Goal: Task Accomplishment & Management: Manage account settings

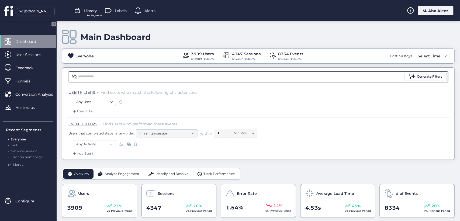
click at [152, 76] on input "text" at bounding box center [240, 77] width 325 height 8
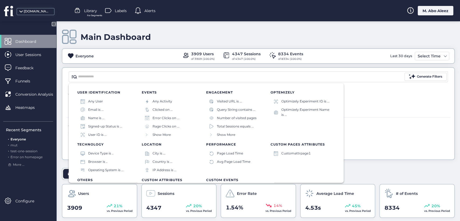
click at [371, 151] on div "Add Event" at bounding box center [258, 155] width 384 height 9
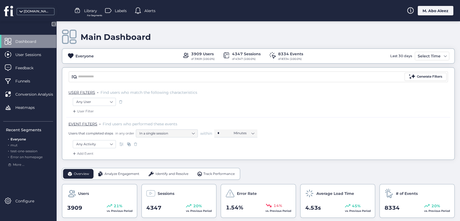
click at [119, 173] on span "Analyze Engagement" at bounding box center [121, 173] width 35 height 5
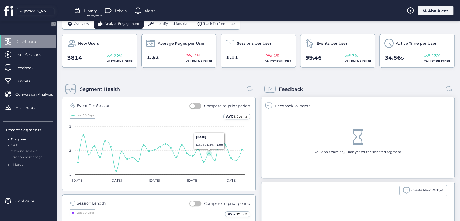
scroll to position [179, 0]
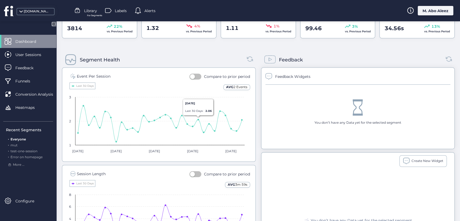
click at [196, 75] on button "button" at bounding box center [195, 77] width 12 height 6
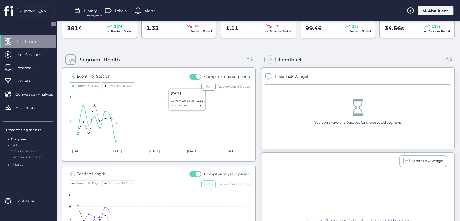
scroll to position [299, 0]
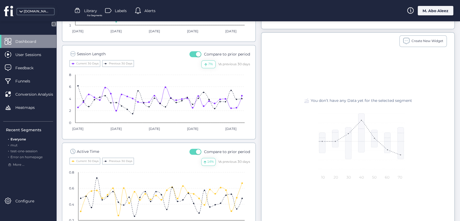
click at [190, 153] on button "button" at bounding box center [195, 152] width 12 height 6
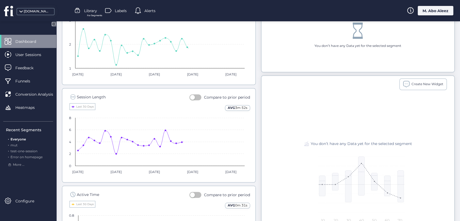
scroll to position [209, 0]
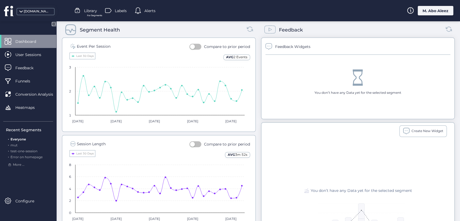
click at [194, 142] on button "button" at bounding box center [195, 144] width 12 height 6
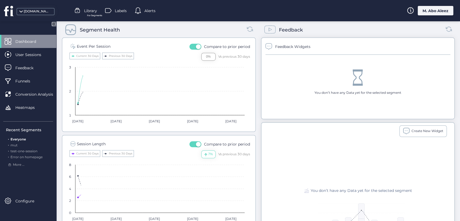
scroll to position [299, 0]
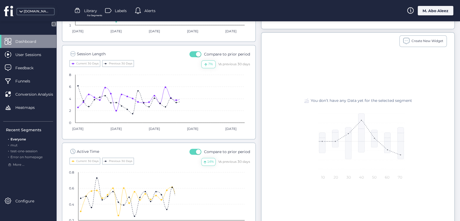
click at [196, 151] on span "button" at bounding box center [198, 151] width 5 height 5
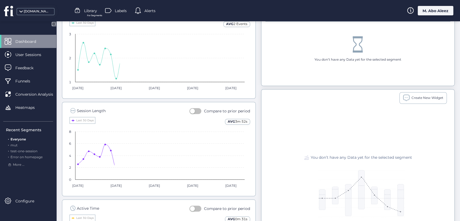
scroll to position [239, 0]
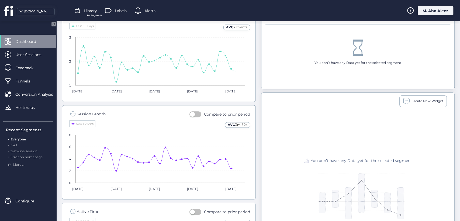
click at [194, 116] on fs-compare-period "Compare to prior period" at bounding box center [219, 115] width 61 height 9
click at [195, 115] on button "button" at bounding box center [195, 114] width 12 height 6
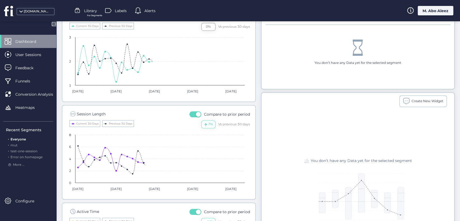
scroll to position [120, 0]
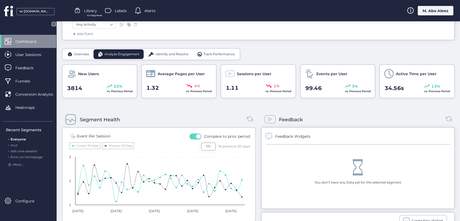
click at [76, 55] on span "Overview" at bounding box center [81, 54] width 15 height 5
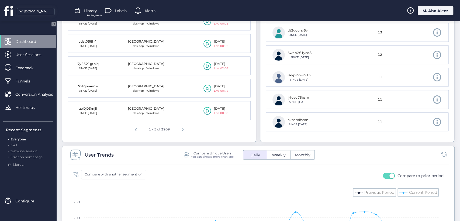
scroll to position [329, 0]
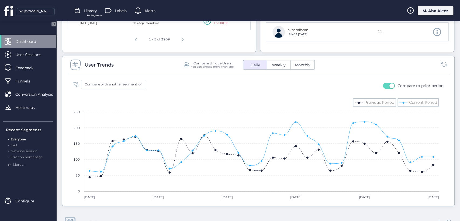
click at [383, 83] on button "button" at bounding box center [389, 86] width 12 height 6
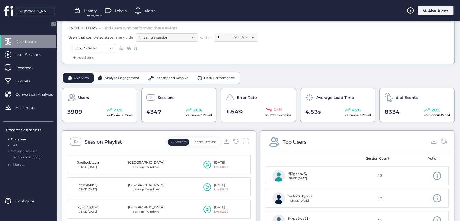
scroll to position [90, 0]
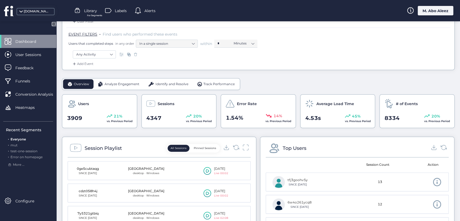
click at [131, 85] on span "Analyze Engagement" at bounding box center [121, 84] width 35 height 5
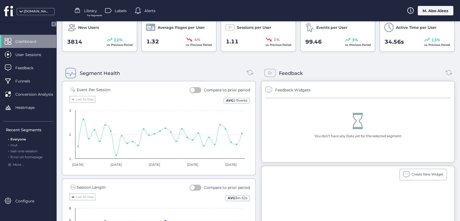
scroll to position [209, 0]
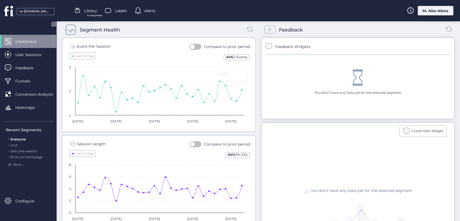
click at [436, 13] on div "M. Abo Aleez" at bounding box center [435, 10] width 36 height 9
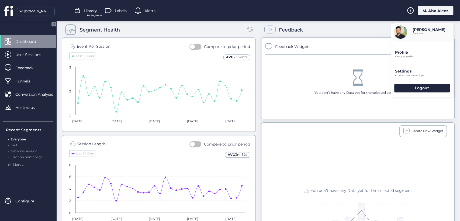
click at [409, 45] on div "Profile View your profile" at bounding box center [422, 50] width 62 height 18
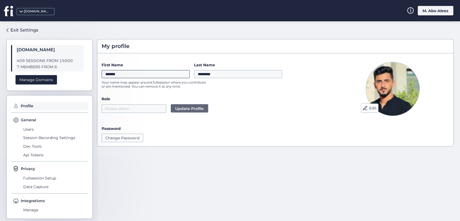
drag, startPoint x: 134, startPoint y: 71, endPoint x: 70, endPoint y: 72, distance: 63.8
click at [70, 72] on div "Exit Settings fullsession.io 409 SESSIONS FROM 15000 7 MEMBERS FROM 6 Manage Do…" at bounding box center [230, 121] width 460 height 200
click at [209, 93] on form "First Name Last Name ********* Your name may appear around fullsession where yo…" at bounding box center [215, 102] width 226 height 80
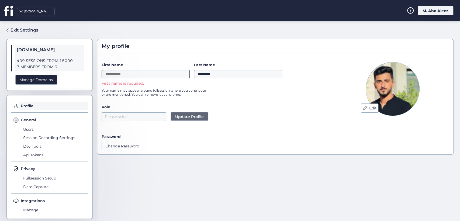
click at [135, 70] on input "First Name" at bounding box center [146, 74] width 88 height 8
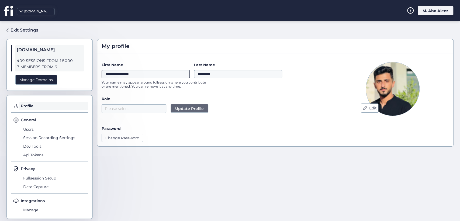
type input "**********"
click at [196, 110] on span "Update Profile" at bounding box center [189, 109] width 29 height 6
click at [182, 110] on span "Update Profile" at bounding box center [189, 109] width 29 height 6
click at [193, 95] on form "**********" at bounding box center [215, 102] width 226 height 80
click at [157, 100] on label "Role" at bounding box center [215, 99] width 226 height 6
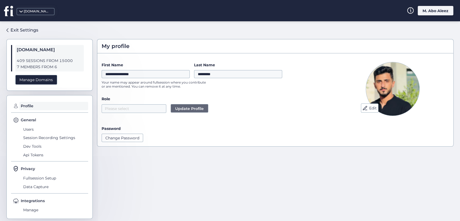
click at [178, 108] on span "Update Profile" at bounding box center [189, 109] width 29 height 6
drag, startPoint x: 178, startPoint y: 108, endPoint x: 203, endPoint y: 92, distance: 29.3
click at [178, 108] on span "Update Profile" at bounding box center [189, 109] width 29 height 6
click at [211, 75] on input "*********" at bounding box center [238, 74] width 88 height 8
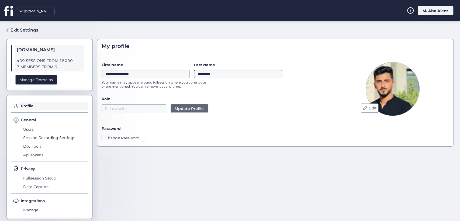
click at [211, 75] on input "*********" at bounding box center [238, 74] width 88 height 8
click at [212, 83] on div "**********" at bounding box center [215, 77] width 226 height 30
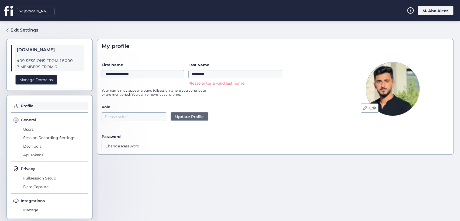
click at [209, 93] on p "Your name may appear around fullsession where you contribute or are mentioned. …" at bounding box center [156, 92] width 108 height 8
click at [196, 113] on button "Update Profile" at bounding box center [189, 116] width 38 height 9
click at [212, 74] on input "*********" at bounding box center [235, 74] width 94 height 8
click at [203, 93] on p "Your name may appear around fullsession where you contribute or are mentioned. …" at bounding box center [156, 92] width 108 height 8
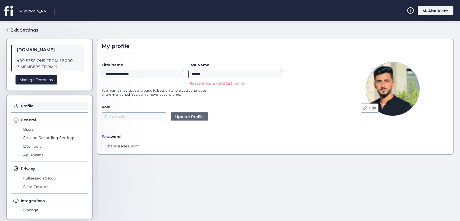
drag, startPoint x: 222, startPoint y: 76, endPoint x: 193, endPoint y: 79, distance: 29.5
click at [193, 79] on div "Last Name ****** Please enter a valid last name." at bounding box center [235, 74] width 94 height 24
type input "*"
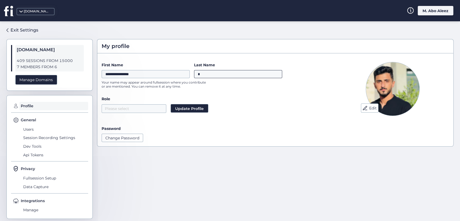
drag, startPoint x: 205, startPoint y: 74, endPoint x: 145, endPoint y: 72, distance: 60.1
click at [149, 72] on div "**********" at bounding box center [192, 70] width 180 height 16
click at [144, 75] on input "*******" at bounding box center [146, 74] width 88 height 8
click at [189, 104] on div "Role Please select Update Profile" at bounding box center [215, 104] width 226 height 17
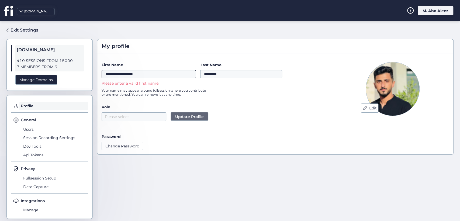
click at [151, 72] on input "**********" at bounding box center [149, 74] width 94 height 8
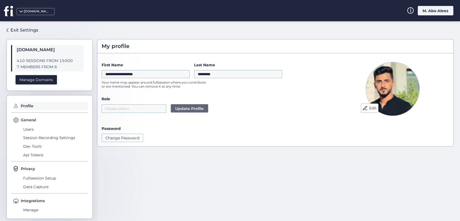
click at [214, 91] on div "**********" at bounding box center [215, 77] width 226 height 30
click at [181, 110] on span "Update Profile" at bounding box center [189, 109] width 29 height 6
click at [160, 72] on input "**********" at bounding box center [146, 74] width 88 height 8
type input "*"
type input "***"
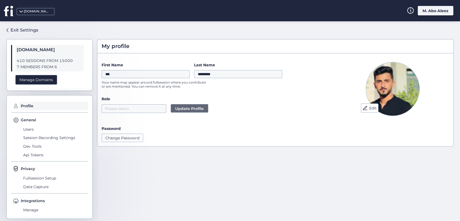
click at [207, 103] on div "Role Please select Update Profile" at bounding box center [215, 104] width 226 height 17
click at [188, 110] on span "Update Profile" at bounding box center [189, 109] width 29 height 6
drag, startPoint x: 220, startPoint y: 74, endPoint x: 193, endPoint y: 76, distance: 27.3
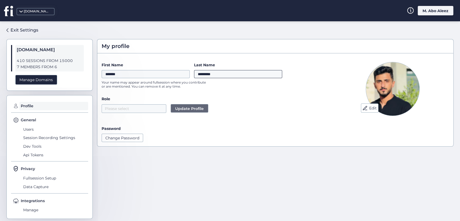
click at [194, 76] on input "*********" at bounding box center [238, 74] width 88 height 8
click at [228, 71] on input "*********" at bounding box center [238, 74] width 88 height 8
click at [197, 108] on div "Role Please select Update Profile" at bounding box center [215, 104] width 226 height 17
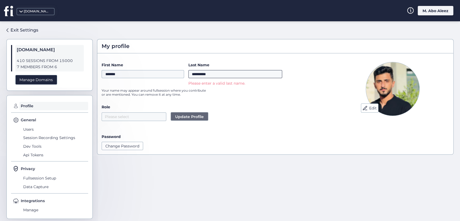
click at [226, 74] on input "**********" at bounding box center [235, 74] width 94 height 8
type input "**********"
click at [195, 117] on span "Update Profile" at bounding box center [189, 117] width 29 height 6
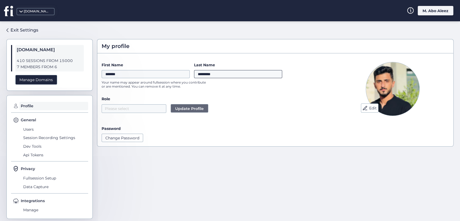
click at [228, 76] on input "*********" at bounding box center [238, 74] width 88 height 8
drag, startPoint x: 228, startPoint y: 76, endPoint x: 179, endPoint y: 78, distance: 49.1
click at [179, 78] on div "First Name ******* Last Name *********" at bounding box center [192, 70] width 180 height 16
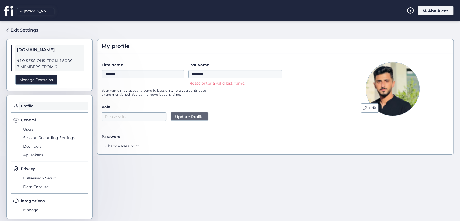
click at [191, 87] on div "First Name ******* Last Name ******** Please enter a valid last name. Your name…" at bounding box center [215, 81] width 226 height 38
click at [212, 76] on input "********" at bounding box center [235, 74] width 94 height 8
type input "********"
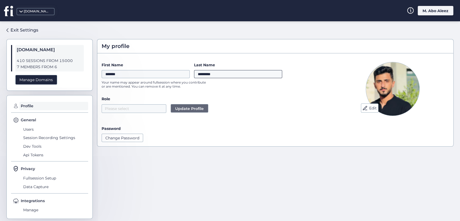
click at [220, 73] on input "*********" at bounding box center [238, 74] width 88 height 8
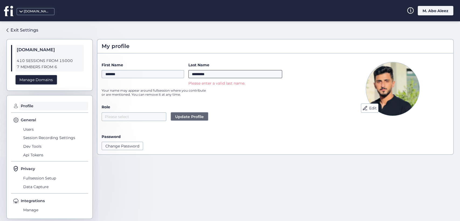
click at [218, 75] on input "*********" at bounding box center [235, 74] width 94 height 8
drag, startPoint x: 218, startPoint y: 73, endPoint x: 201, endPoint y: 75, distance: 16.8
click at [201, 75] on input "*********" at bounding box center [235, 74] width 94 height 8
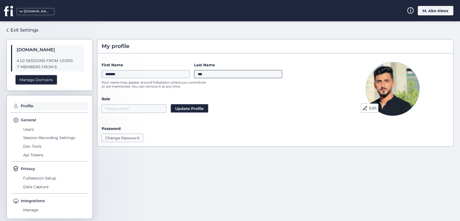
type input "***"
click at [154, 75] on input "*******" at bounding box center [146, 74] width 88 height 8
click at [229, 91] on div "First Name ******** Last Name *** Your name may appear around fullsession where…" at bounding box center [215, 77] width 226 height 30
click at [152, 75] on input "********" at bounding box center [146, 74] width 88 height 8
type input "*******"
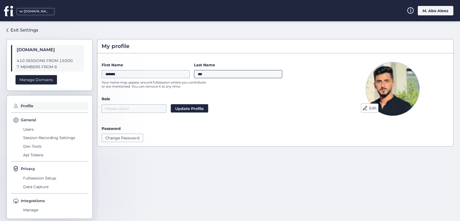
click at [208, 74] on input "***" at bounding box center [238, 74] width 88 height 8
type input "*******"
click at [218, 100] on label "Role" at bounding box center [215, 99] width 226 height 6
click at [215, 78] on div "Last Name *******" at bounding box center [238, 70] width 88 height 16
click at [194, 104] on button "Update Profile" at bounding box center [189, 108] width 38 height 9
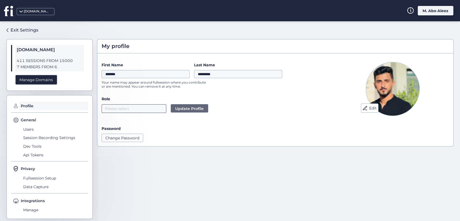
click at [141, 112] on nz-select-top-control "Please select" at bounding box center [134, 108] width 65 height 9
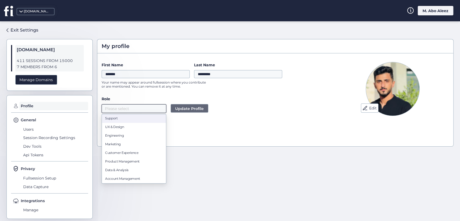
click at [142, 121] on nz-option-item "Support" at bounding box center [134, 118] width 64 height 9
click at [193, 106] on span "Update Profile" at bounding box center [189, 109] width 29 height 6
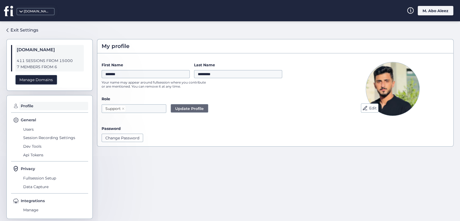
click at [201, 128] on div "Password" at bounding box center [215, 129] width 226 height 6
click at [204, 74] on input "*********" at bounding box center [238, 74] width 88 height 8
click at [205, 74] on input "*********" at bounding box center [238, 74] width 88 height 8
type input "*********"
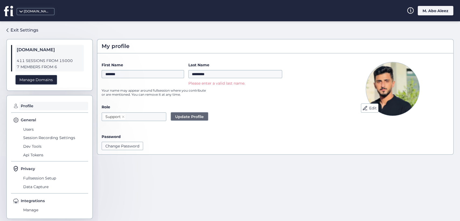
click at [205, 99] on div "First Name ******* Last Name ********* Please enter a valid last name. Your nam…" at bounding box center [215, 81] width 226 height 38
click at [236, 118] on div "Support Update Profile" at bounding box center [215, 116] width 226 height 9
click at [25, 29] on div "Exit Settings" at bounding box center [25, 30] width 28 height 7
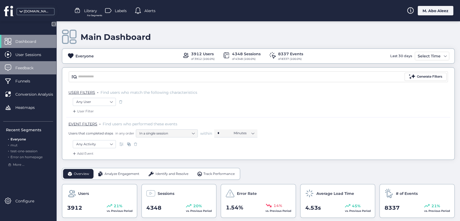
click at [39, 66] on span "Feedback" at bounding box center [28, 68] width 26 height 6
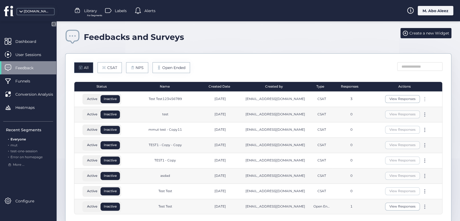
click at [422, 100] on div at bounding box center [424, 99] width 5 height 4
click at [384, 89] on div "Edit" at bounding box center [392, 90] width 26 height 6
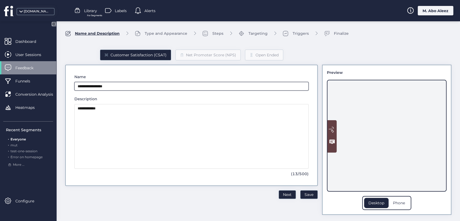
drag, startPoint x: 123, startPoint y: 87, endPoint x: 95, endPoint y: 87, distance: 27.7
click at [95, 87] on input "**********" at bounding box center [191, 86] width 234 height 9
type input "*********"
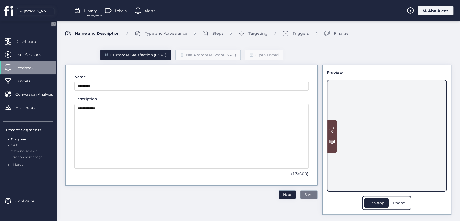
click at [304, 194] on span "Save" at bounding box center [308, 194] width 9 height 6
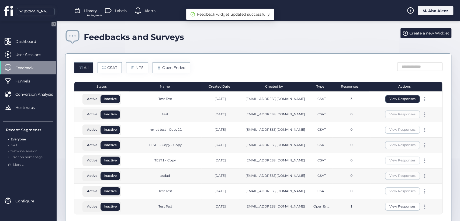
click at [393, 100] on button "View Responses" at bounding box center [402, 99] width 35 height 8
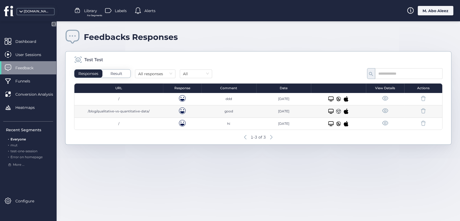
click at [33, 65] on span "Feedback" at bounding box center [28, 68] width 26 height 6
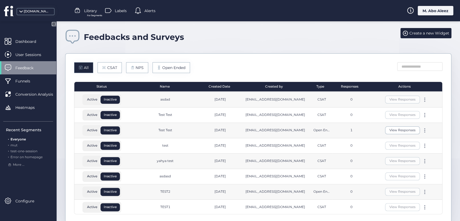
scroll to position [90, 0]
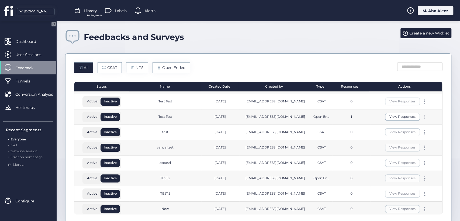
click at [422, 115] on div at bounding box center [424, 117] width 5 height 4
click at [383, 108] on div "Edit" at bounding box center [392, 108] width 26 height 6
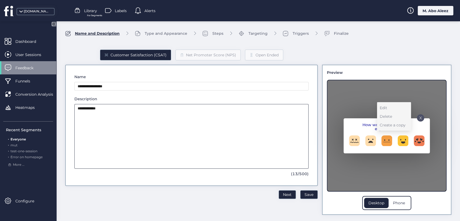
type input "*********"
type textarea "*********"
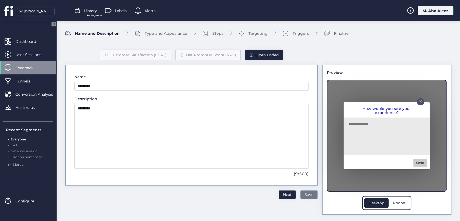
click at [304, 192] on span "Save" at bounding box center [308, 194] width 9 height 6
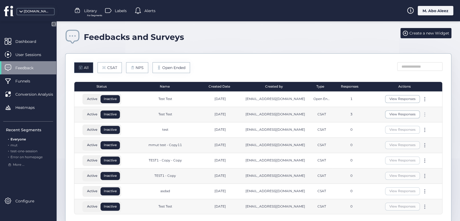
click at [422, 114] on div at bounding box center [424, 114] width 5 height 4
click at [383, 104] on div "Edit" at bounding box center [392, 106] width 26 height 6
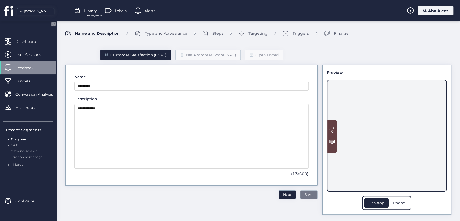
click at [304, 193] on span "Save" at bounding box center [308, 194] width 9 height 6
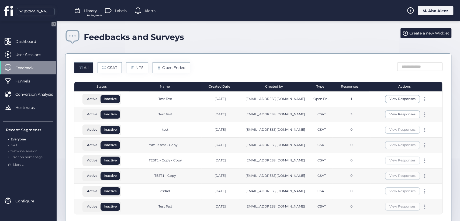
click at [13, 31] on mat-drawer "Dashboard User Sessions Feedback Funnels Conversion Analysis Heatmaps Recent Se…" at bounding box center [28, 121] width 57 height 200
click at [22, 38] on div "Dashboard" at bounding box center [28, 41] width 56 height 13
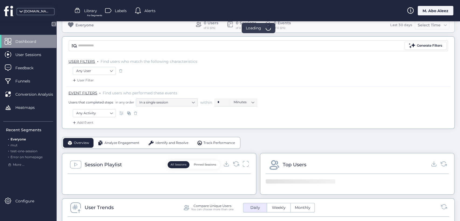
scroll to position [90, 0]
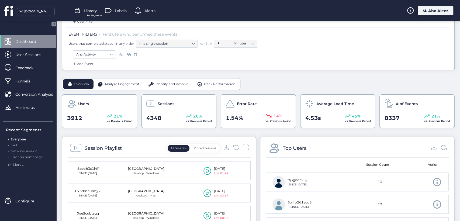
click at [160, 84] on span "Identify and Resolve" at bounding box center [171, 84] width 33 height 5
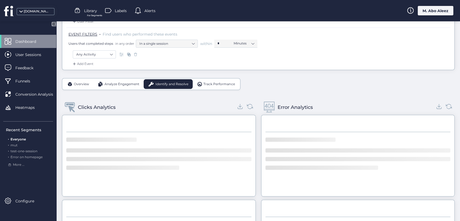
click at [42, 54] on span "User Sessions" at bounding box center [32, 55] width 34 height 6
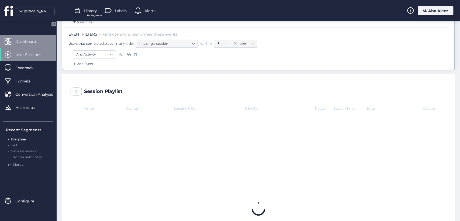
click at [44, 41] on span "Dashboard" at bounding box center [29, 42] width 29 height 6
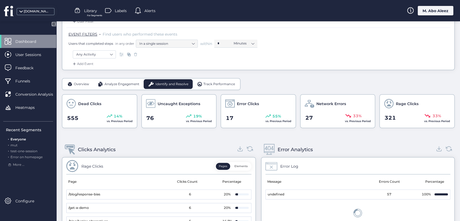
click at [116, 83] on span "Analyze Engagement" at bounding box center [121, 84] width 35 height 5
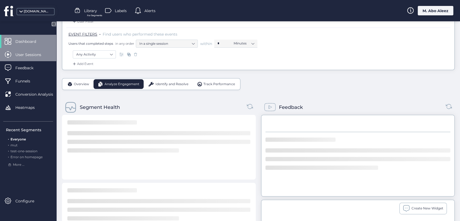
click at [20, 49] on div "User Sessions" at bounding box center [28, 54] width 56 height 13
click at [23, 40] on span "Dashboard" at bounding box center [29, 42] width 29 height 6
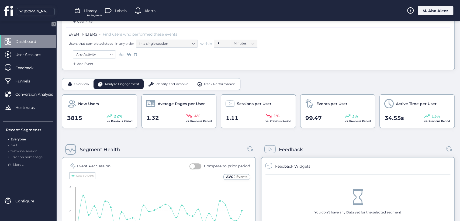
click at [173, 82] on span "Identify and Resolve" at bounding box center [171, 84] width 33 height 5
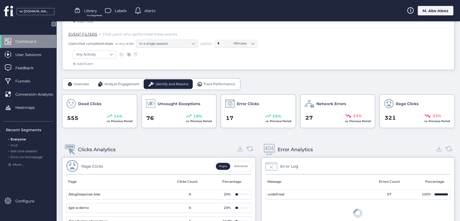
click at [82, 83] on span "Overview" at bounding box center [81, 84] width 15 height 5
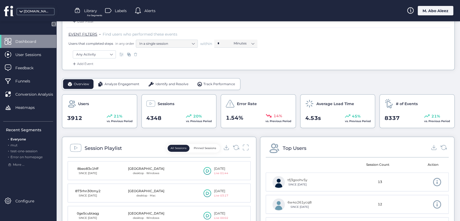
click at [108, 85] on span "Analyze Engagement" at bounding box center [121, 84] width 35 height 5
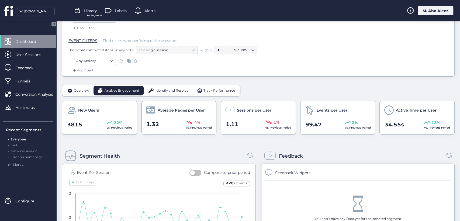
scroll to position [90, 0]
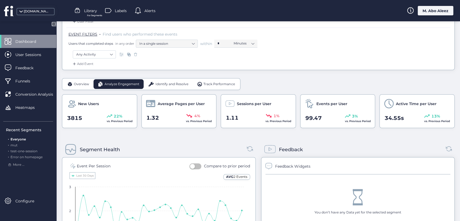
click at [200, 85] on span at bounding box center [199, 83] width 5 height 5
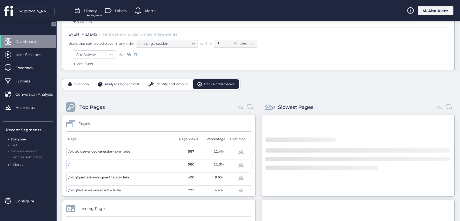
click at [168, 85] on span "Identify and Resolve" at bounding box center [171, 84] width 33 height 5
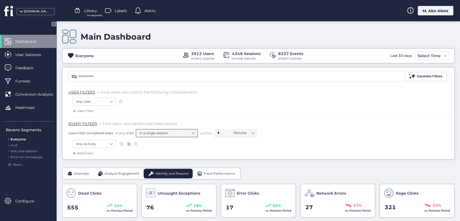
scroll to position [0, 0]
click at [127, 170] on div "Analyze Engagement" at bounding box center [118, 174] width 50 height 10
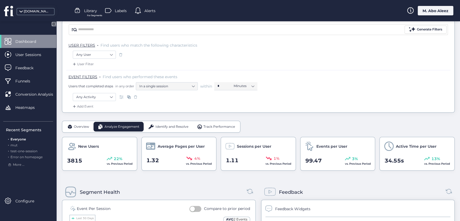
scroll to position [60, 0]
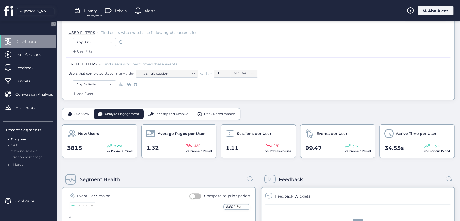
click at [81, 113] on span "Overview" at bounding box center [81, 113] width 15 height 5
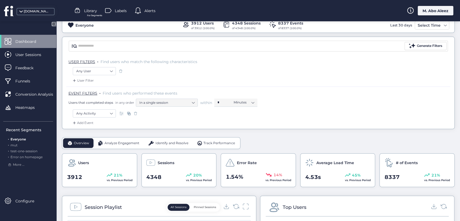
scroll to position [0, 0]
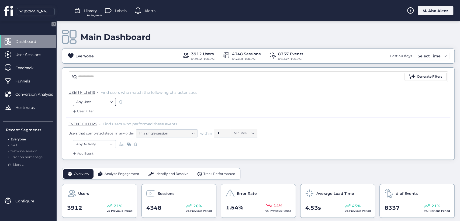
click at [98, 103] on nz-select-item "Any User" at bounding box center [94, 102] width 36 height 8
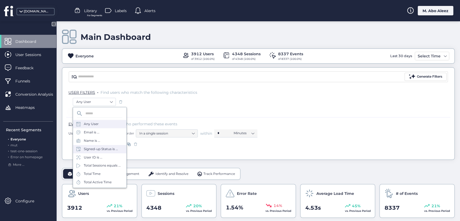
click at [95, 152] on div "Signed-up Status is ..." at bounding box center [99, 149] width 53 height 8
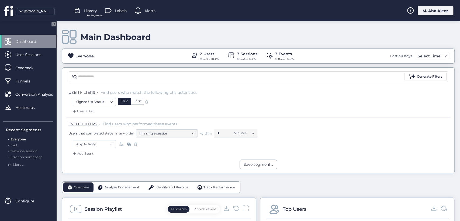
scroll to position [60, 0]
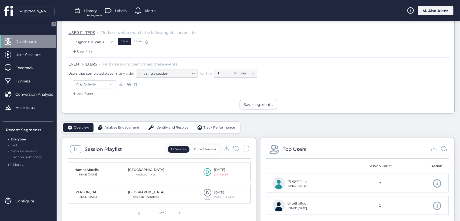
click at [135, 41] on div "False" at bounding box center [137, 41] width 13 height 7
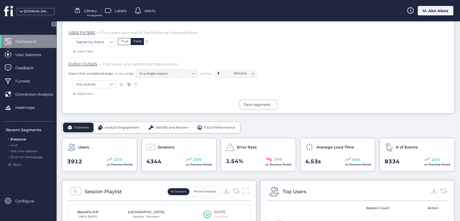
click at [120, 40] on div "True" at bounding box center [124, 41] width 13 height 7
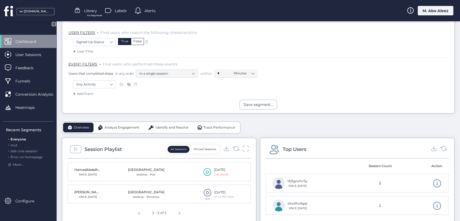
click at [116, 128] on span "Analyze Engagement" at bounding box center [121, 127] width 35 height 5
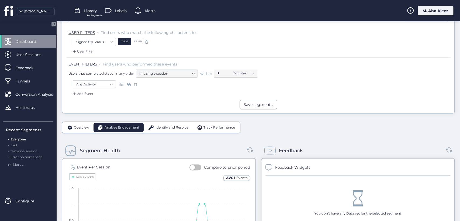
click at [158, 130] on div "Identify and Resolve" at bounding box center [168, 128] width 49 height 10
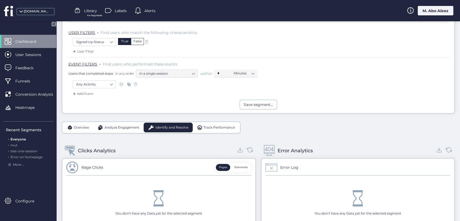
click at [83, 125] on span "Overview" at bounding box center [81, 127] width 15 height 5
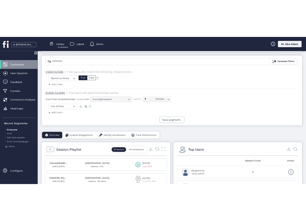
scroll to position [30, 0]
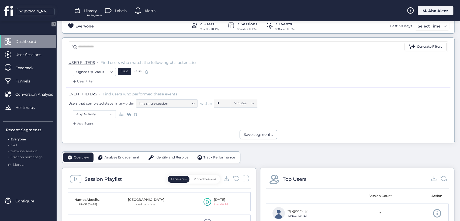
click at [147, 68] on div at bounding box center [146, 72] width 5 height 8
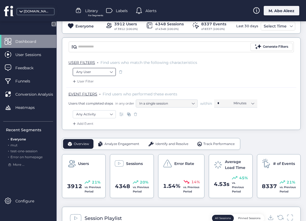
click at [111, 70] on nz-select-item "Any User" at bounding box center [94, 72] width 36 height 8
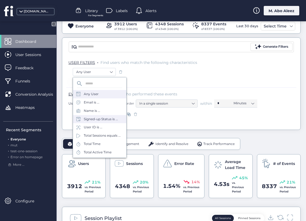
click at [100, 119] on div "Signed-up Status is ..." at bounding box center [101, 119] width 34 height 5
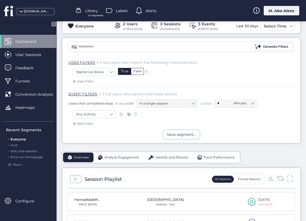
click at [139, 69] on div "False" at bounding box center [137, 71] width 13 height 7
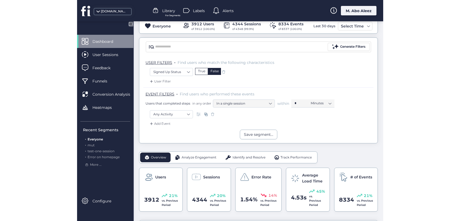
scroll to position [60, 0]
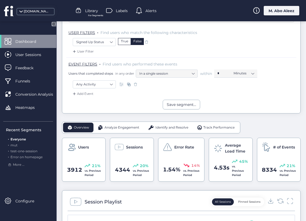
click at [125, 40] on div "True" at bounding box center [124, 41] width 13 height 7
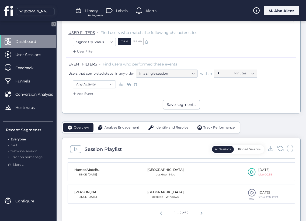
click at [123, 125] on span "Analyze Engagement" at bounding box center [121, 127] width 35 height 5
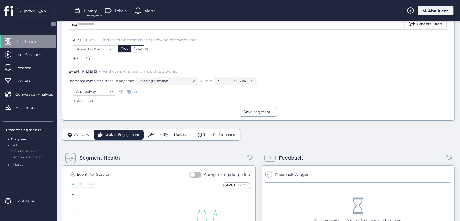
scroll to position [90, 0]
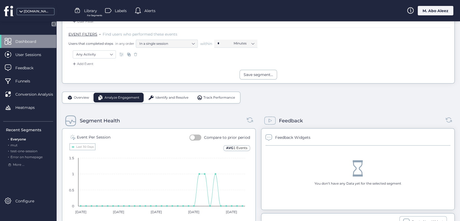
click at [261, 142] on div "Feedback Widgets You don’t have any Data yet for the selected segment" at bounding box center [358, 169] width 194 height 82
click at [172, 95] on span "Identify and Resolve" at bounding box center [171, 97] width 33 height 5
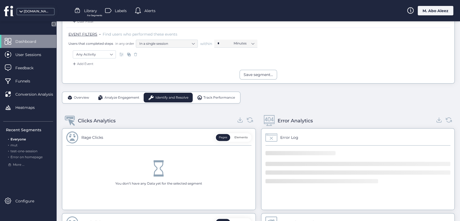
scroll to position [30, 0]
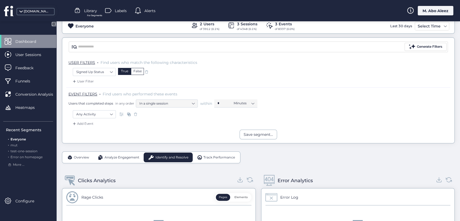
click at [147, 70] on span at bounding box center [146, 71] width 5 height 5
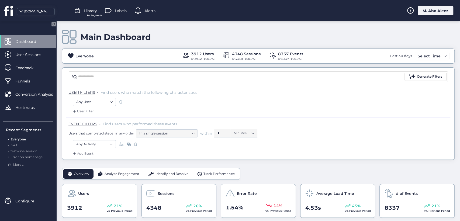
scroll to position [60, 0]
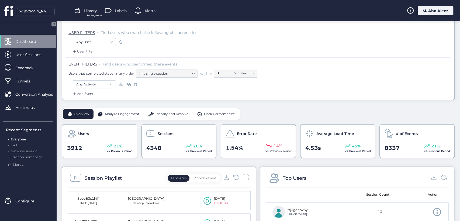
click at [163, 113] on span "Identify and Resolve" at bounding box center [171, 113] width 33 height 5
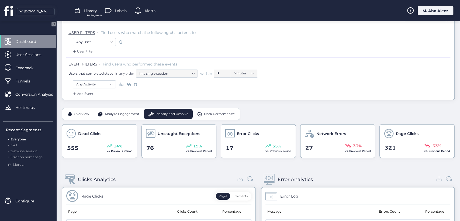
click at [129, 114] on span "Analyze Engagement" at bounding box center [121, 113] width 35 height 5
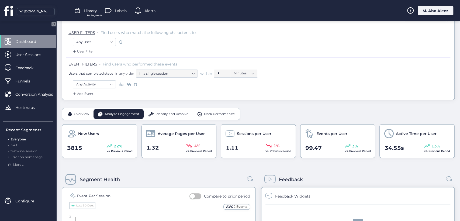
click at [29, 17] on div "[DOMAIN_NAME]" at bounding box center [34, 10] width 69 height 21
click at [25, 10] on div "[DOMAIN_NAME]" at bounding box center [37, 11] width 27 height 5
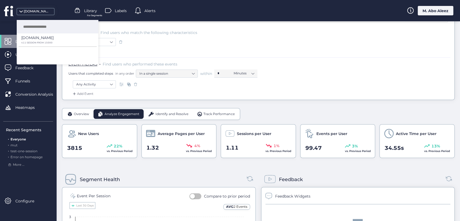
click at [174, 65] on span "Find users who performed these events" at bounding box center [140, 64] width 75 height 5
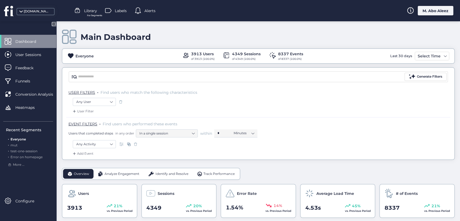
scroll to position [60, 0]
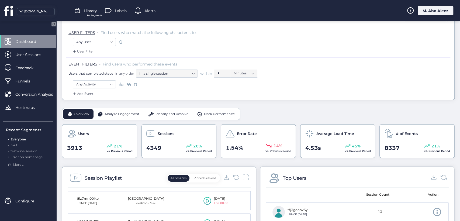
click at [159, 113] on span "Identify and Resolve" at bounding box center [171, 113] width 33 height 5
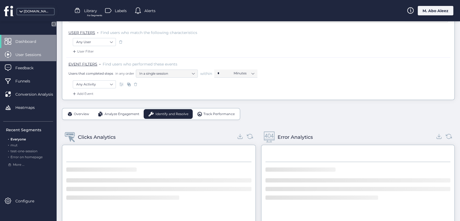
click at [30, 48] on div "User Sessions" at bounding box center [28, 54] width 56 height 13
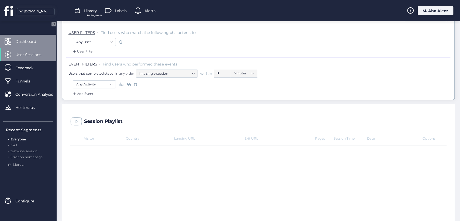
click at [32, 41] on span "Dashboard" at bounding box center [29, 42] width 29 height 6
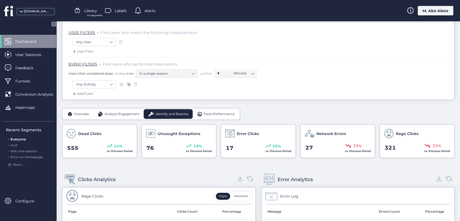
click at [122, 110] on div "Analyze Engagement" at bounding box center [118, 114] width 50 height 10
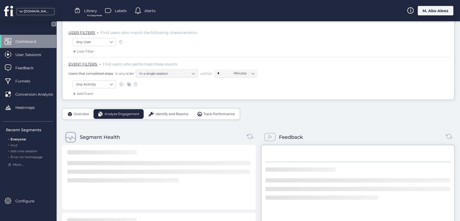
click at [23, 42] on span "Dashboard" at bounding box center [29, 42] width 29 height 6
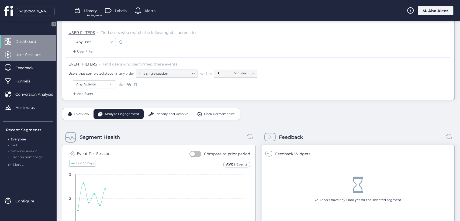
click at [27, 52] on span "User Sessions" at bounding box center [32, 55] width 34 height 6
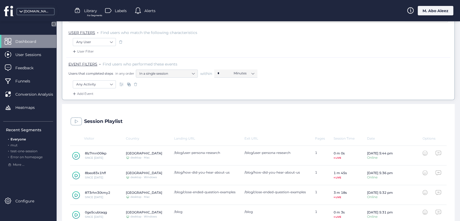
click at [34, 40] on span "Dashboard" at bounding box center [29, 42] width 29 height 6
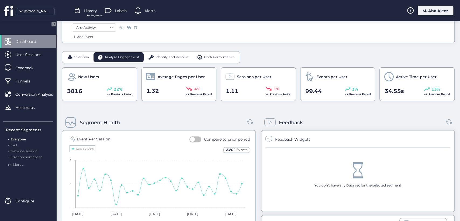
scroll to position [120, 0]
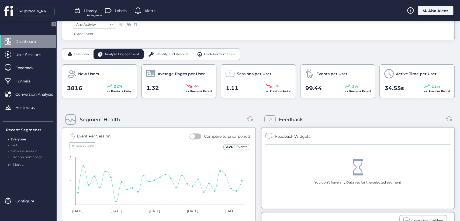
click at [77, 56] on span "Overview" at bounding box center [81, 54] width 15 height 5
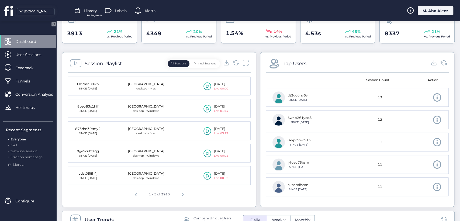
scroll to position [179, 0]
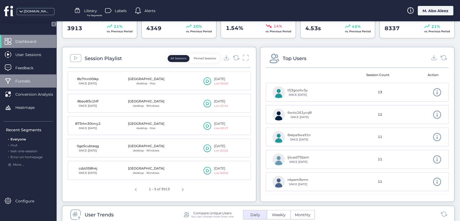
click at [39, 87] on div "Funnels" at bounding box center [28, 80] width 56 height 13
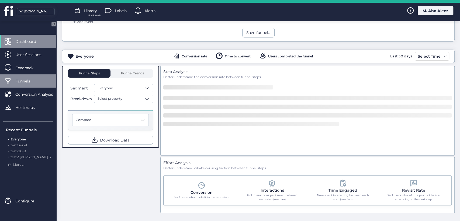
scroll to position [75, 0]
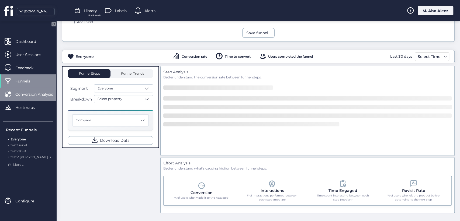
click at [43, 95] on span "Conversion Analysis" at bounding box center [38, 94] width 46 height 6
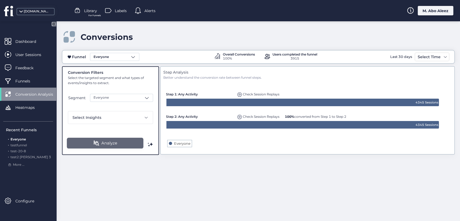
click at [121, 141] on button "Analyze" at bounding box center [105, 143] width 77 height 11
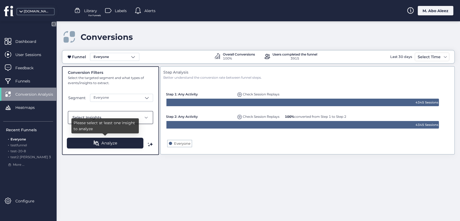
click at [133, 116] on div "Select Insights" at bounding box center [106, 117] width 69 height 6
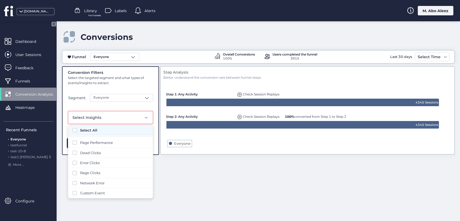
click at [73, 127] on div "Select All" at bounding box center [110, 129] width 76 height 5
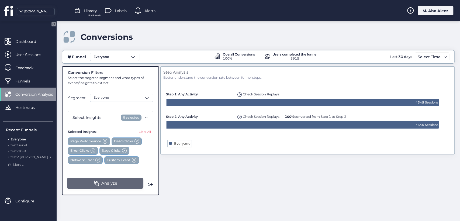
click at [116, 180] on span "Analyze" at bounding box center [109, 183] width 16 height 6
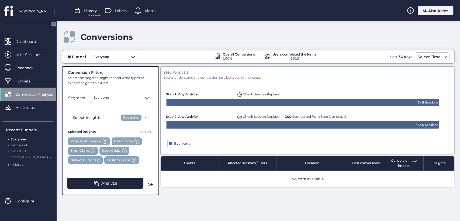
click at [439, 59] on div "Select Time" at bounding box center [429, 57] width 26 height 6
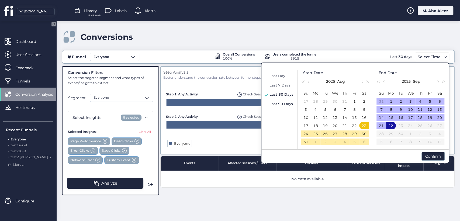
click at [278, 103] on span "Last 90 Days" at bounding box center [280, 104] width 23 height 4
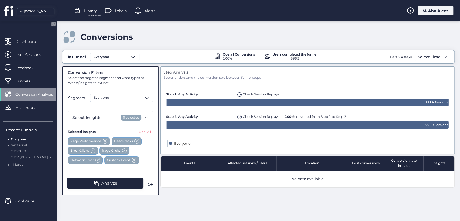
click at [121, 188] on div "Analyze" at bounding box center [110, 185] width 96 height 20
click at [114, 182] on span "Analyze" at bounding box center [109, 183] width 16 height 6
click at [132, 96] on div "Everyone" at bounding box center [121, 98] width 63 height 8
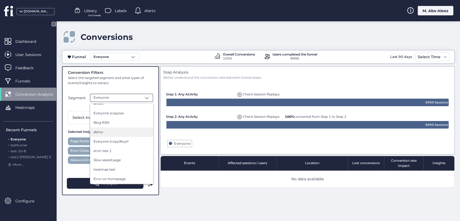
scroll to position [1562, 0]
click at [116, 124] on div "Conversion 1" at bounding box center [121, 124] width 56 height 5
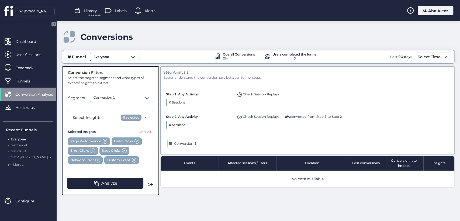
click at [109, 59] on div "Everyone" at bounding box center [114, 57] width 49 height 8
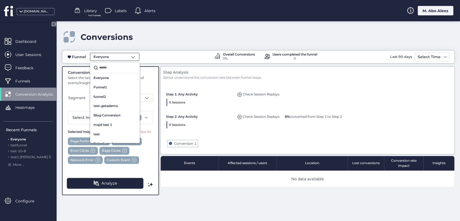
click at [109, 86] on div "Funnel1" at bounding box center [114, 87] width 43 height 5
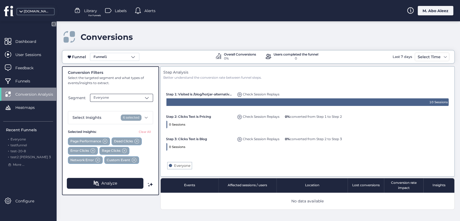
click at [144, 97] on span at bounding box center [146, 97] width 5 height 5
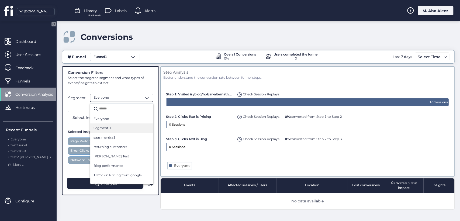
click at [123, 131] on div "Segment 1" at bounding box center [121, 127] width 63 height 9
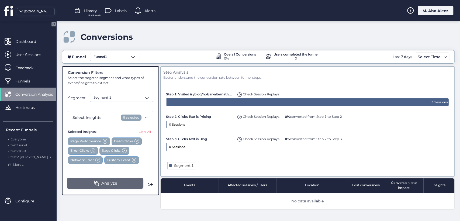
click at [121, 183] on button "Analyze" at bounding box center [105, 183] width 77 height 11
click at [121, 99] on div "Segment 1" at bounding box center [121, 98] width 63 height 8
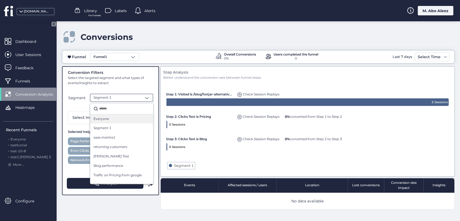
click at [116, 119] on div "Everyone" at bounding box center [121, 118] width 56 height 5
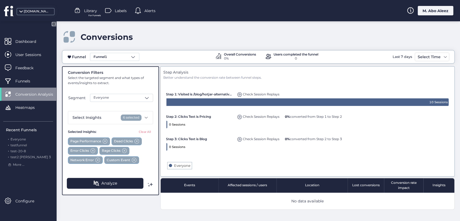
click at [149, 184] on span at bounding box center [150, 184] width 5 height 5
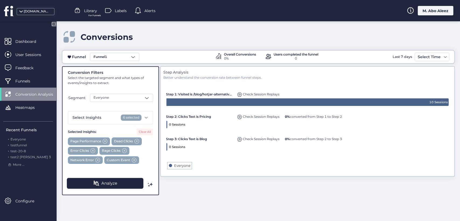
click at [147, 130] on button "Clear All" at bounding box center [145, 131] width 16 height 7
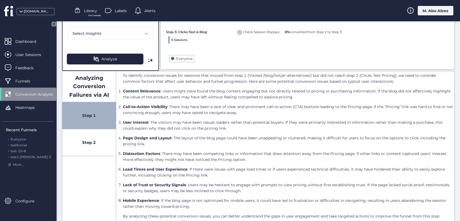
scroll to position [121, 0]
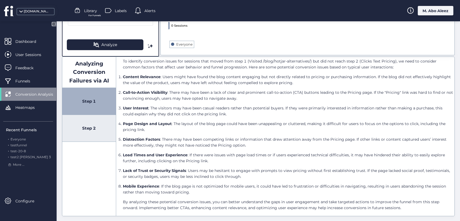
click at [72, 134] on div "Step 2" at bounding box center [89, 128] width 54 height 27
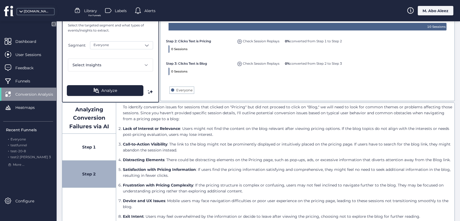
scroll to position [90, 0]
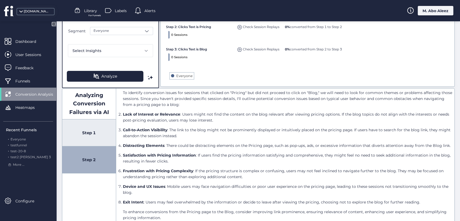
click at [89, 122] on div "Step 1" at bounding box center [89, 132] width 54 height 27
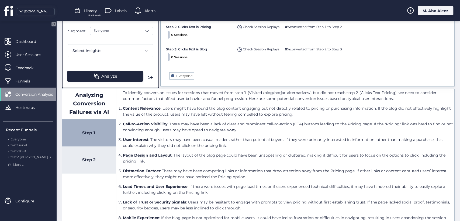
click at [105, 163] on div "Step 2" at bounding box center [89, 159] width 54 height 27
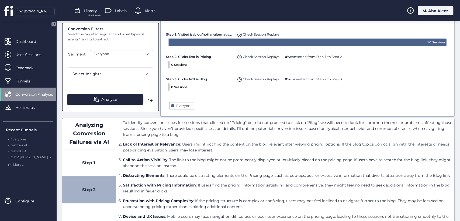
scroll to position [0, 0]
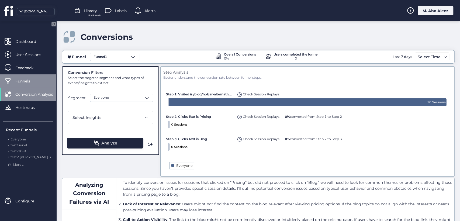
click at [30, 81] on span "Funnels" at bounding box center [26, 81] width 23 height 6
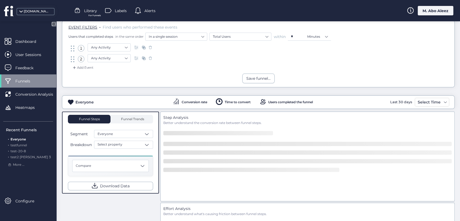
scroll to position [75, 0]
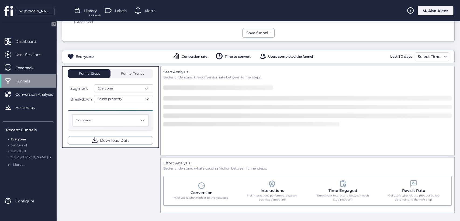
click at [30, 86] on div "Funnels" at bounding box center [28, 80] width 56 height 13
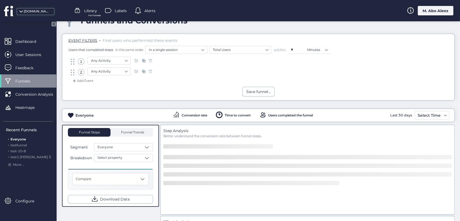
scroll to position [30, 0]
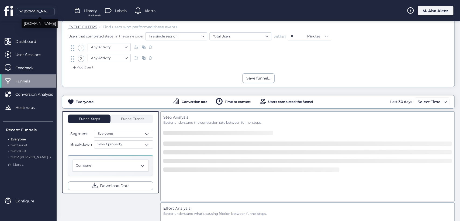
click at [38, 10] on div "[DOMAIN_NAME]" at bounding box center [37, 11] width 27 height 5
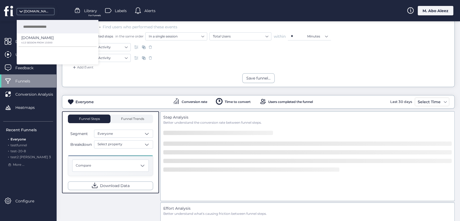
click at [114, 89] on div "Everyone Conversion rate Time to convert Users completed the funnel Last 30 day…" at bounding box center [258, 176] width 392 height 179
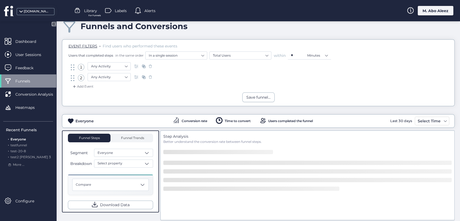
scroll to position [0, 0]
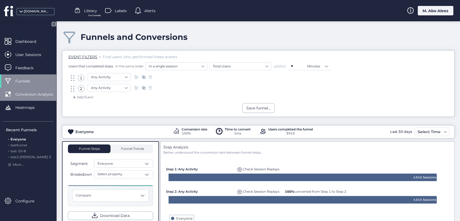
click at [36, 95] on span "Conversion Analysis" at bounding box center [38, 94] width 46 height 6
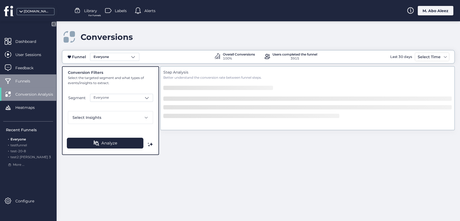
click at [31, 82] on span "Funnels" at bounding box center [26, 81] width 23 height 6
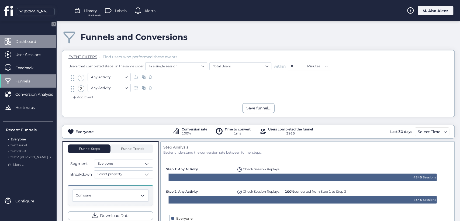
click at [27, 47] on div "Dashboard" at bounding box center [28, 41] width 56 height 13
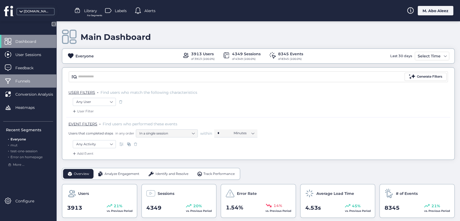
click at [38, 80] on span "Funnels" at bounding box center [26, 81] width 23 height 6
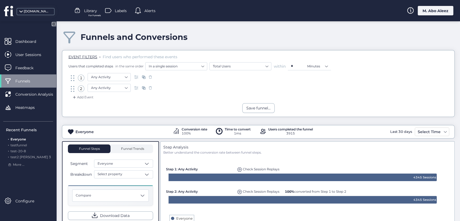
click at [440, 12] on div "M. Abo Aleez" at bounding box center [435, 10] width 36 height 9
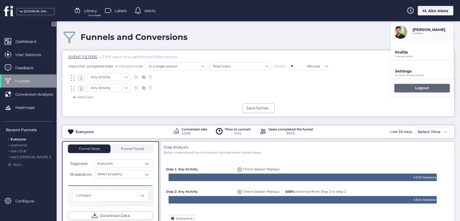
click at [415, 86] on p "Logout" at bounding box center [422, 87] width 14 height 5
